Goal: Communication & Community: Share content

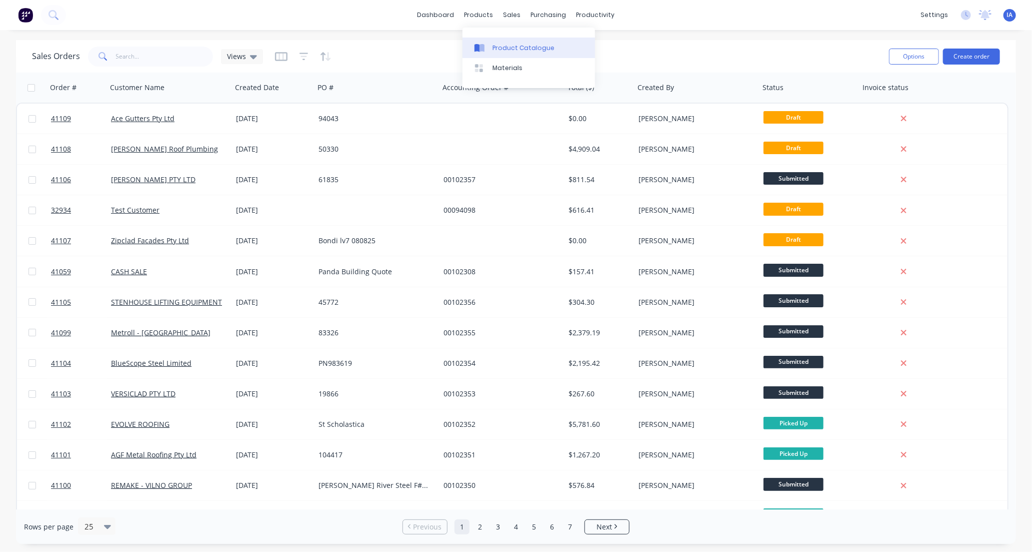
click at [521, 48] on div "Product Catalogue" at bounding box center [524, 48] width 62 height 9
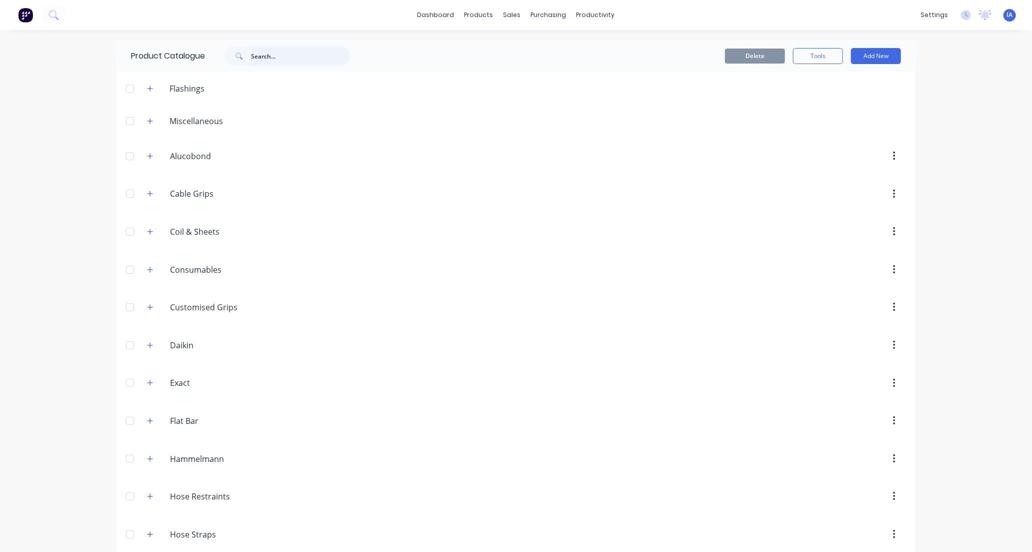
click at [263, 48] on input "text" at bounding box center [300, 56] width 99 height 20
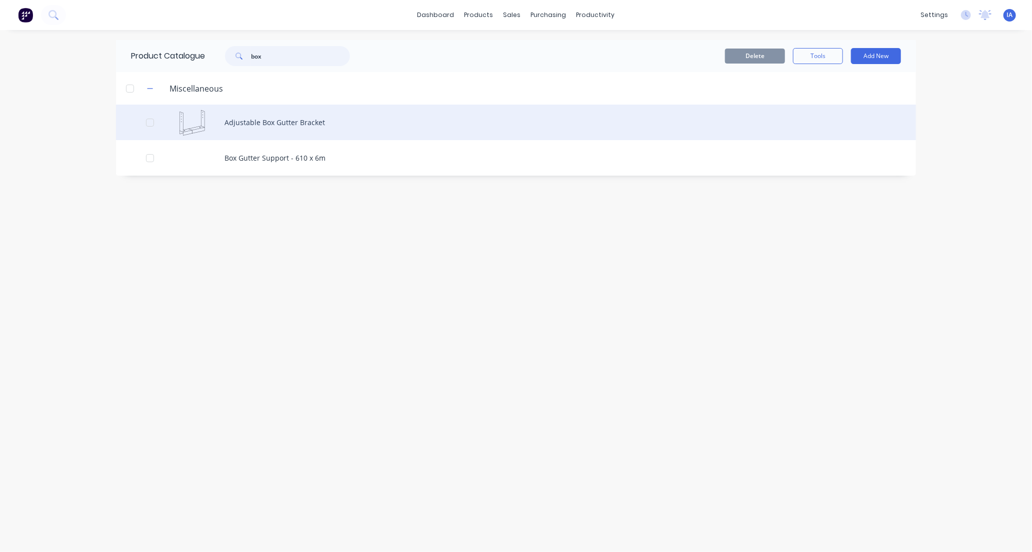
type input "box"
click at [367, 119] on div "Adjustable Box Gutter Bracket" at bounding box center [516, 123] width 800 height 36
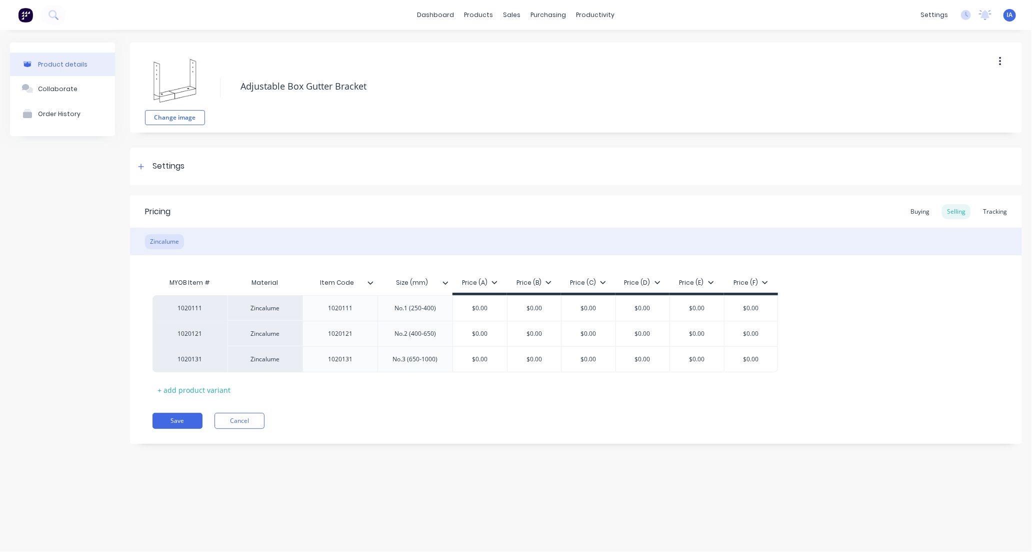
type textarea "x"
click at [992, 213] on div "Tracking" at bounding box center [995, 211] width 34 height 15
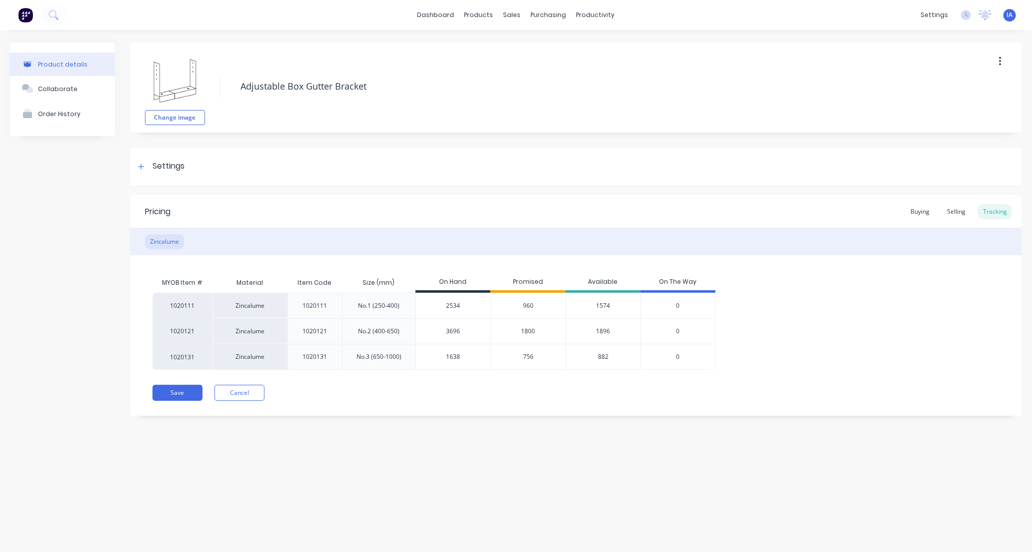
click at [466, 307] on input "2534" at bounding box center [453, 305] width 75 height 9
type input "25"
type textarea "x"
type input "2558"
type textarea "x"
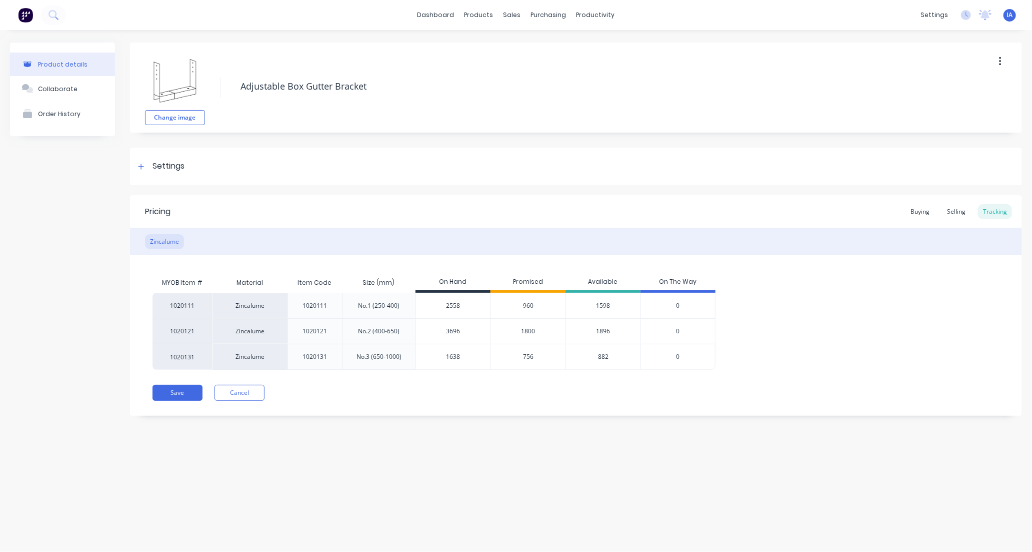
type input "2558"
click at [472, 330] on input "3696" at bounding box center [453, 331] width 75 height 9
type input "3"
type textarea "x"
type input "37"
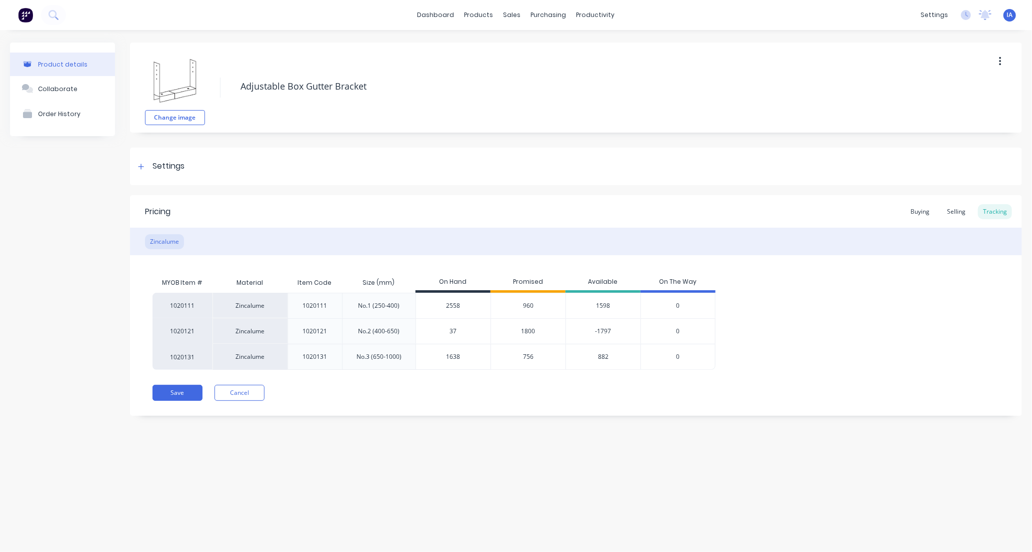
type textarea "x"
type input "3720"
type textarea "x"
type input "3720"
click at [474, 358] on input "1638" at bounding box center [453, 356] width 75 height 9
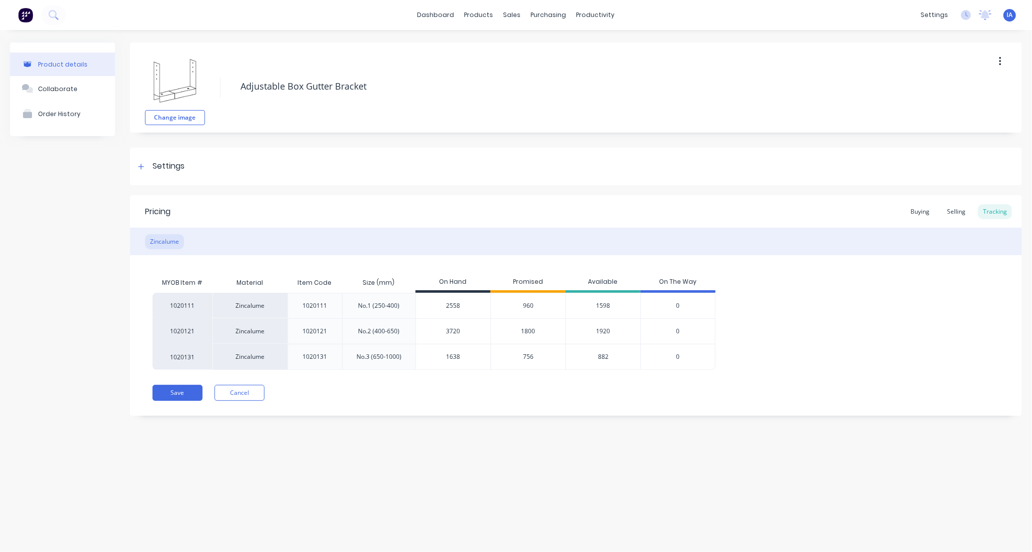
type input "163"
type textarea "x"
type input "16"
type textarea "x"
type input "1656"
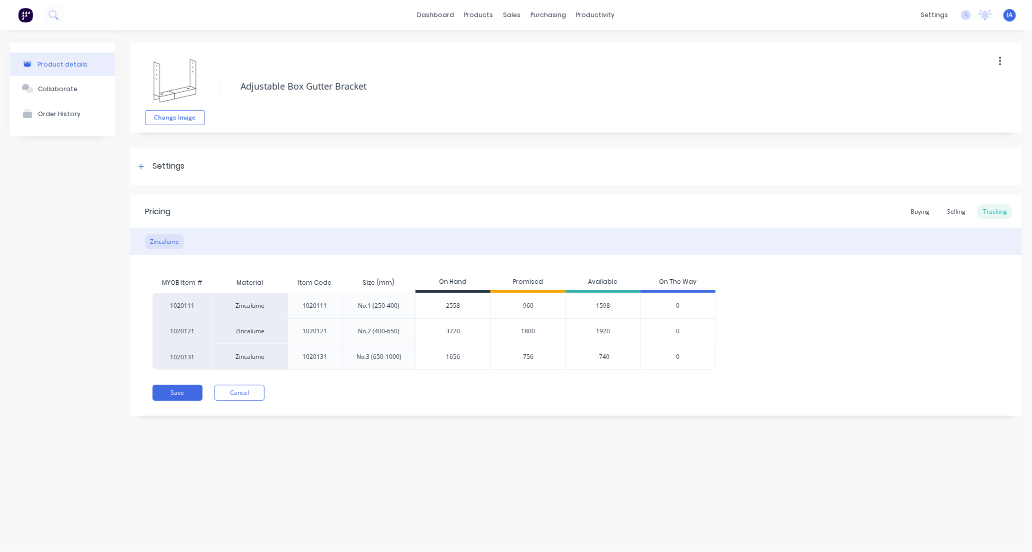
type textarea "x"
type input "1656"
click at [181, 392] on button "Save" at bounding box center [178, 393] width 50 height 16
type textarea "x"
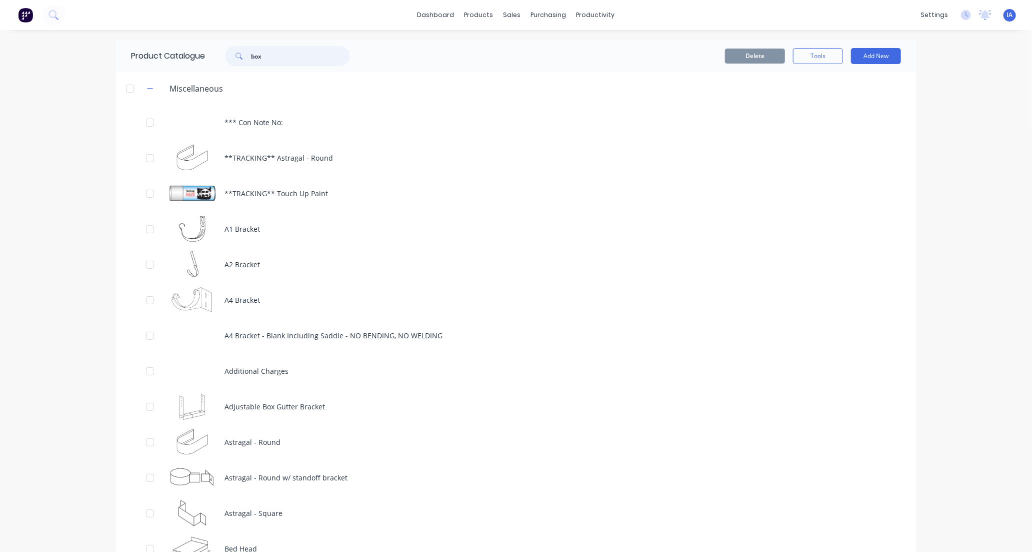
click at [297, 56] on input "box" at bounding box center [300, 56] width 99 height 20
type input "b"
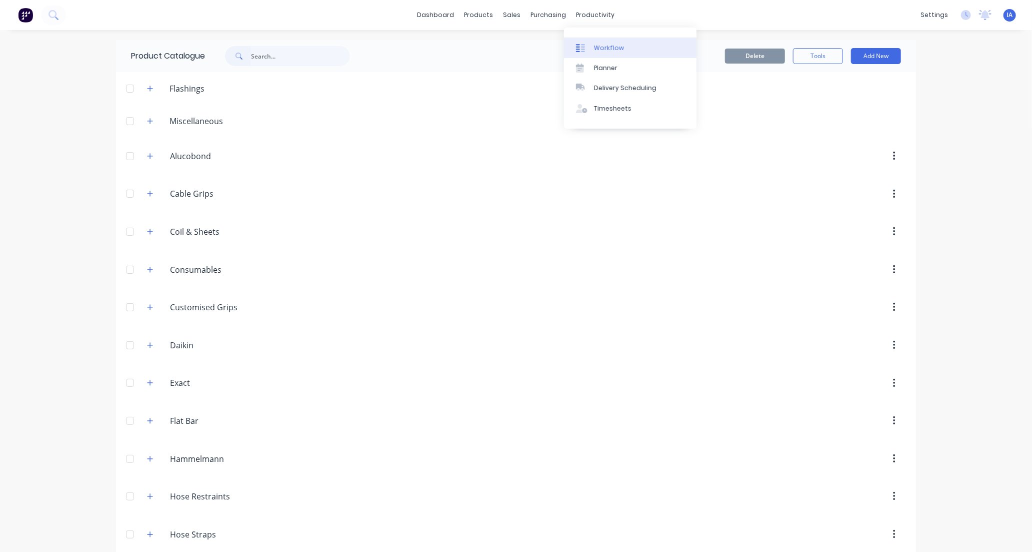
click at [602, 47] on div "Workflow" at bounding box center [609, 48] width 30 height 9
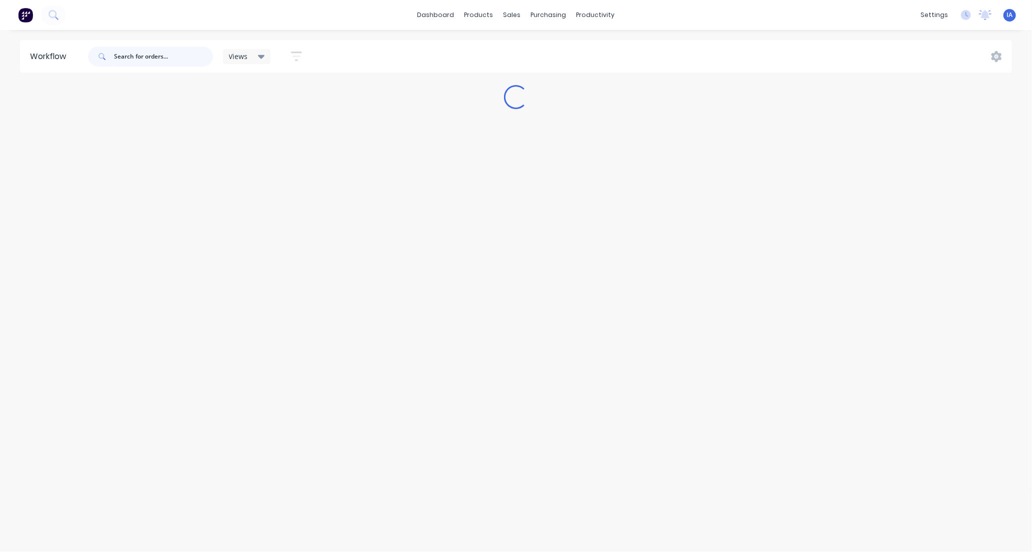
click at [166, 61] on input "text" at bounding box center [163, 57] width 99 height 20
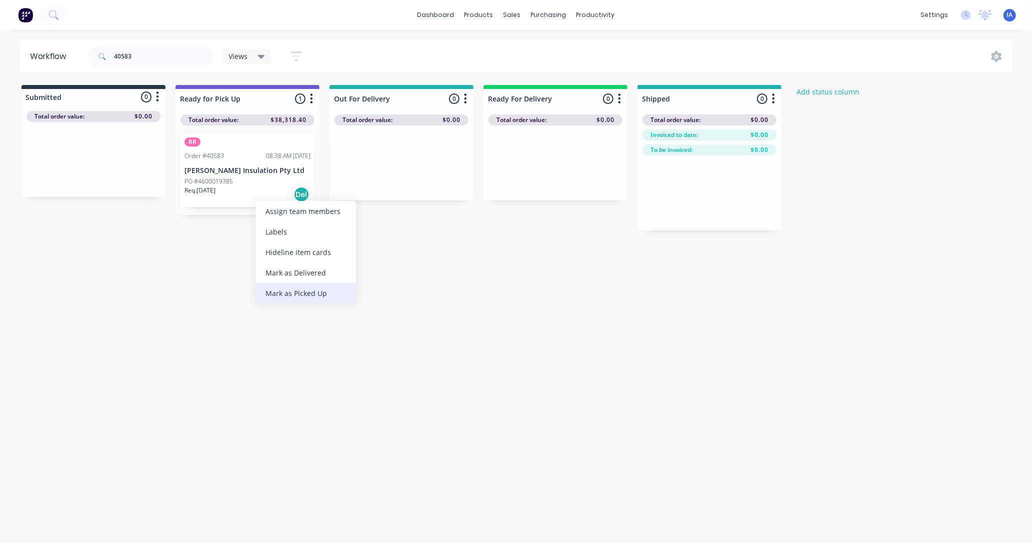
click at [294, 294] on div "Mark as Picked Up" at bounding box center [306, 293] width 101 height 21
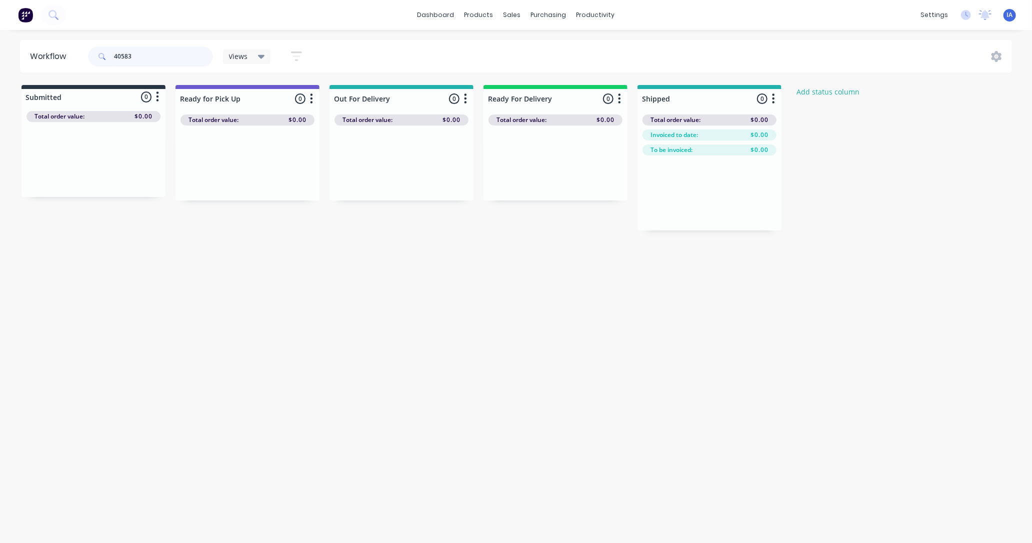
click at [149, 58] on input "40583" at bounding box center [163, 57] width 99 height 20
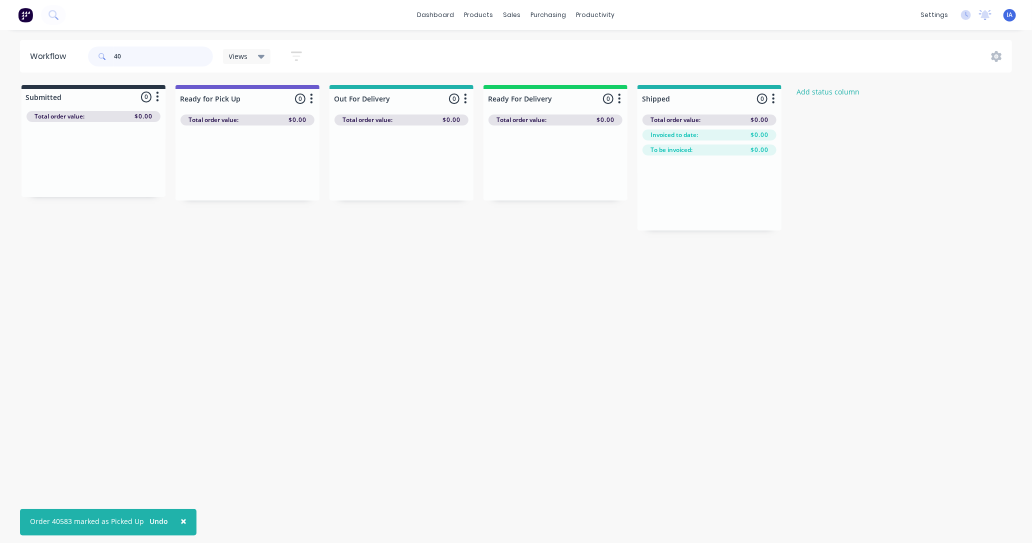
type input "4"
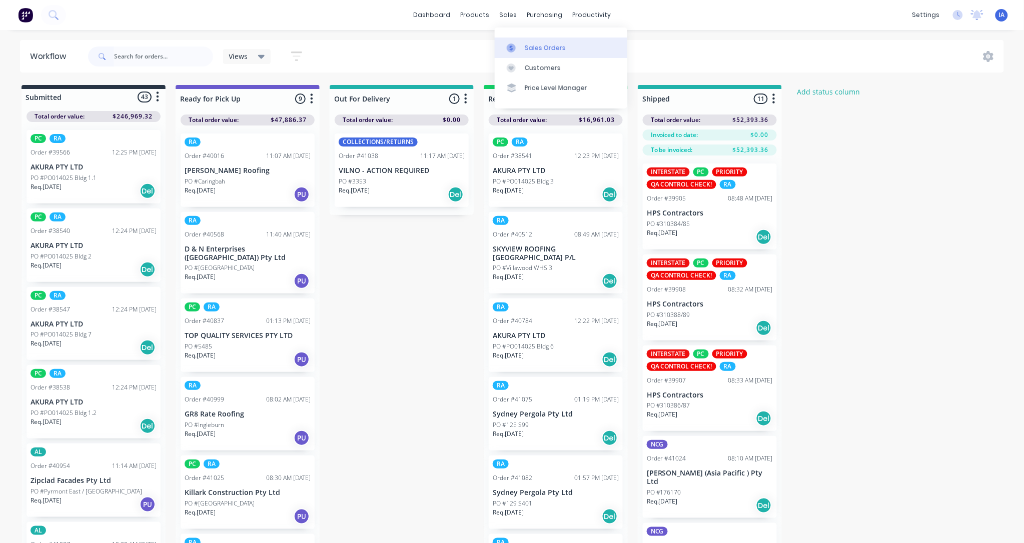
click at [538, 44] on div "Sales Orders" at bounding box center [545, 48] width 41 height 9
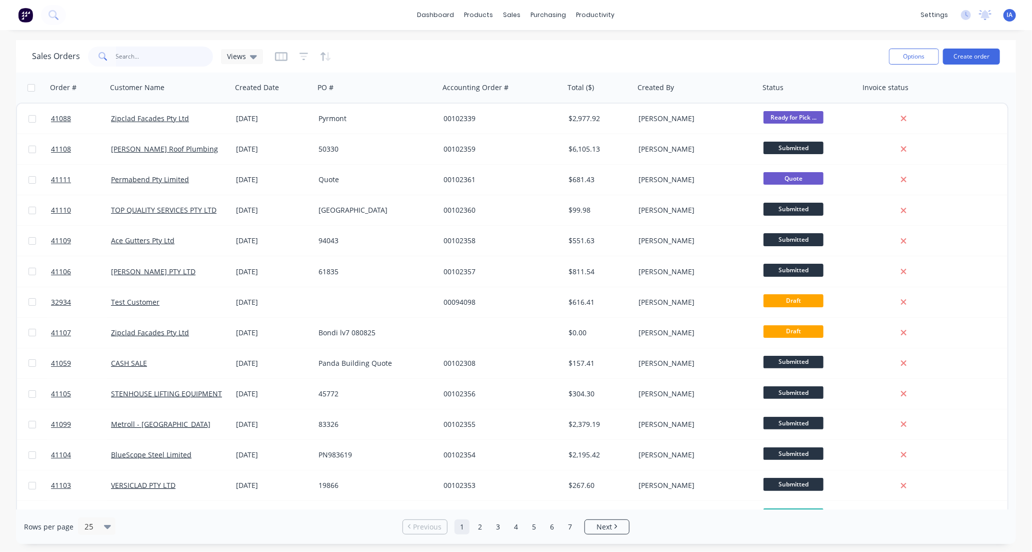
click at [142, 55] on input "text" at bounding box center [165, 57] width 98 height 20
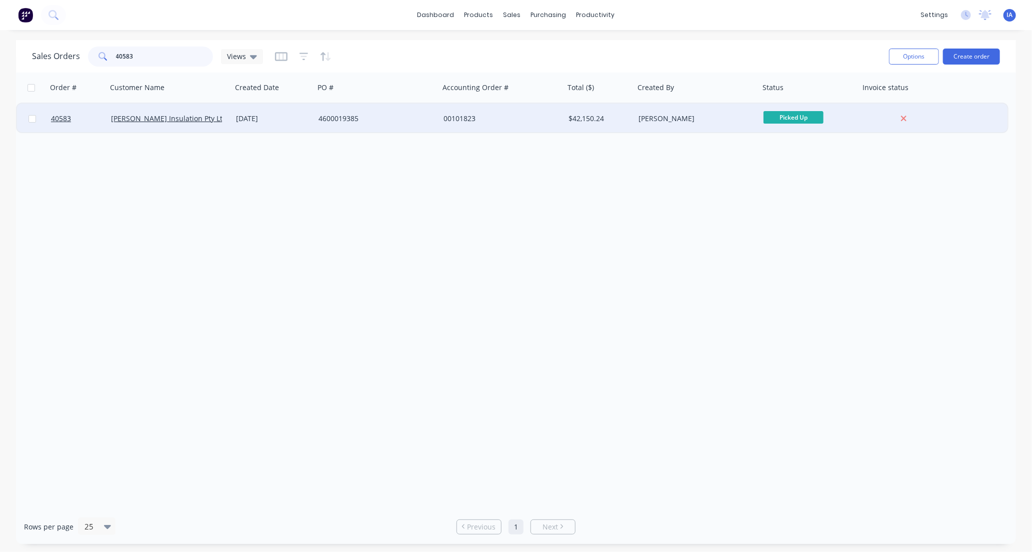
type input "40583"
click at [213, 125] on div "[PERSON_NAME] Insulation Pty Ltd" at bounding box center [169, 119] width 125 height 30
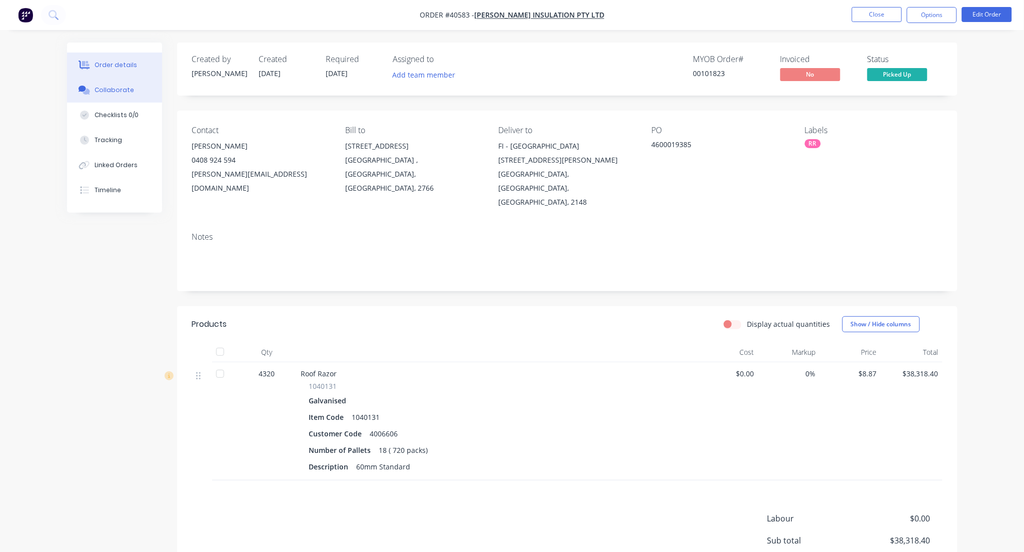
click at [123, 87] on div "Collaborate" at bounding box center [115, 90] width 40 height 9
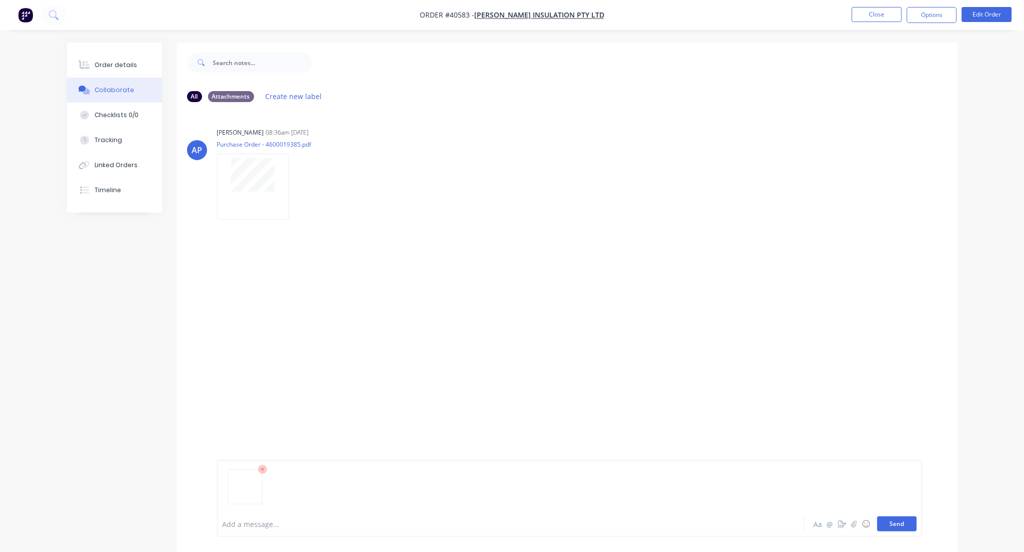
click at [886, 520] on button "Send" at bounding box center [897, 523] width 40 height 15
click at [880, 19] on button "Close" at bounding box center [877, 14] width 50 height 15
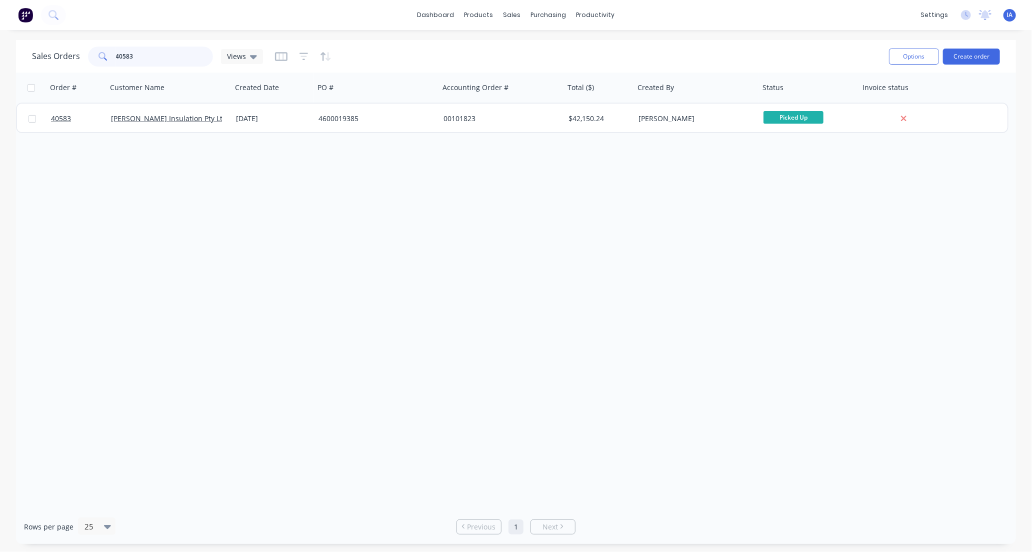
click at [165, 60] on input "40583" at bounding box center [165, 57] width 98 height 20
type input "4"
